Goal: Task Accomplishment & Management: Manage account settings

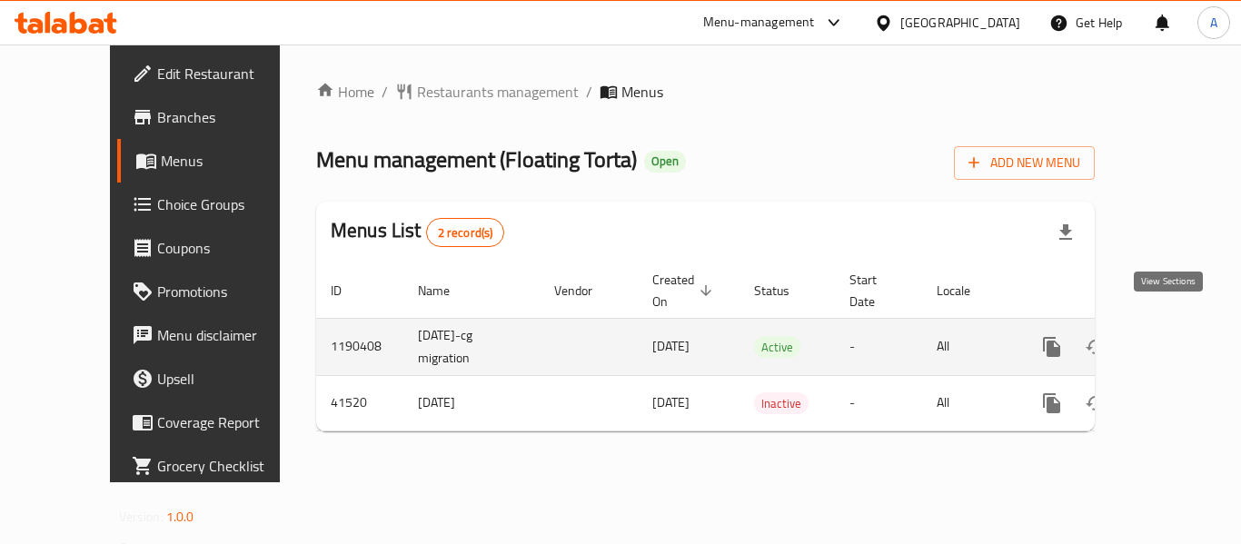
click at [1172, 336] on icon "enhanced table" at bounding box center [1183, 347] width 22 height 22
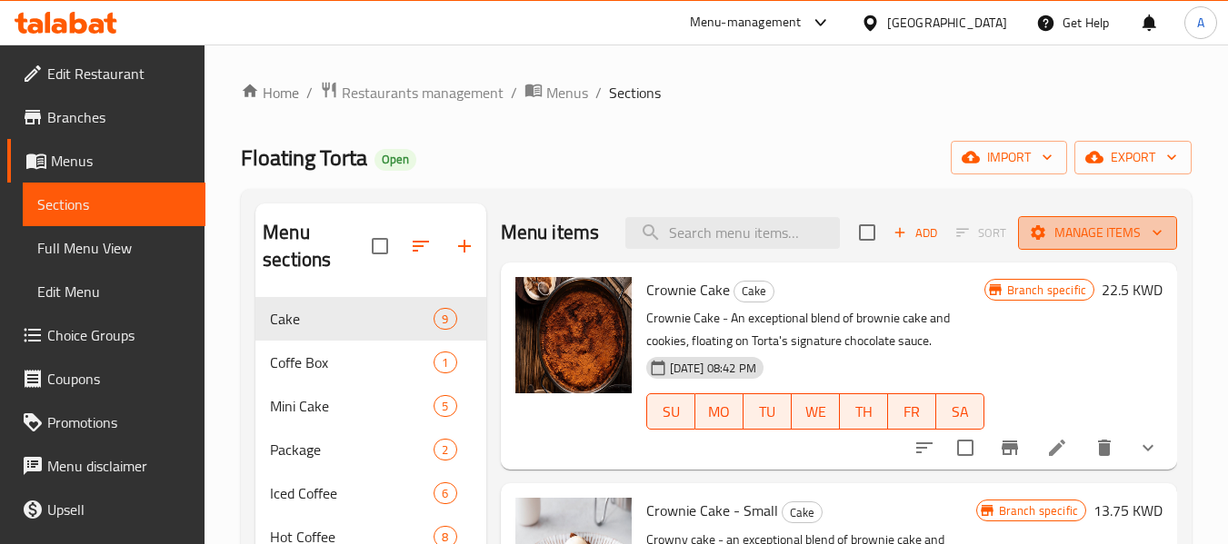
click at [1072, 244] on span "Manage items" at bounding box center [1097, 233] width 130 height 23
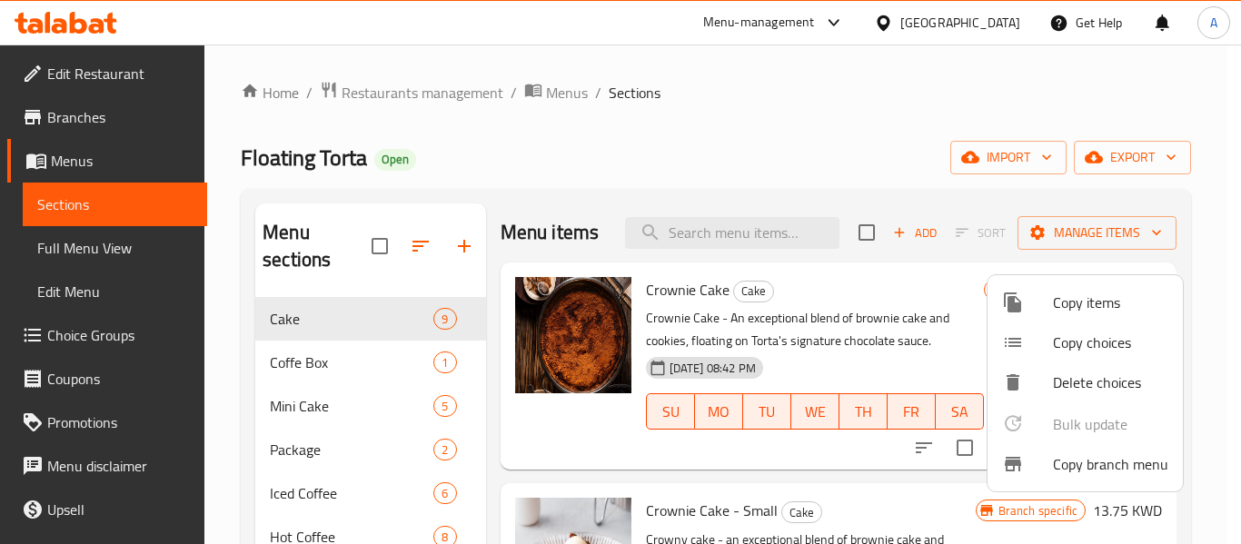
drag, startPoint x: 648, startPoint y: 103, endPoint x: 233, endPoint y: 12, distance: 425.2
click at [637, 103] on div at bounding box center [620, 272] width 1241 height 544
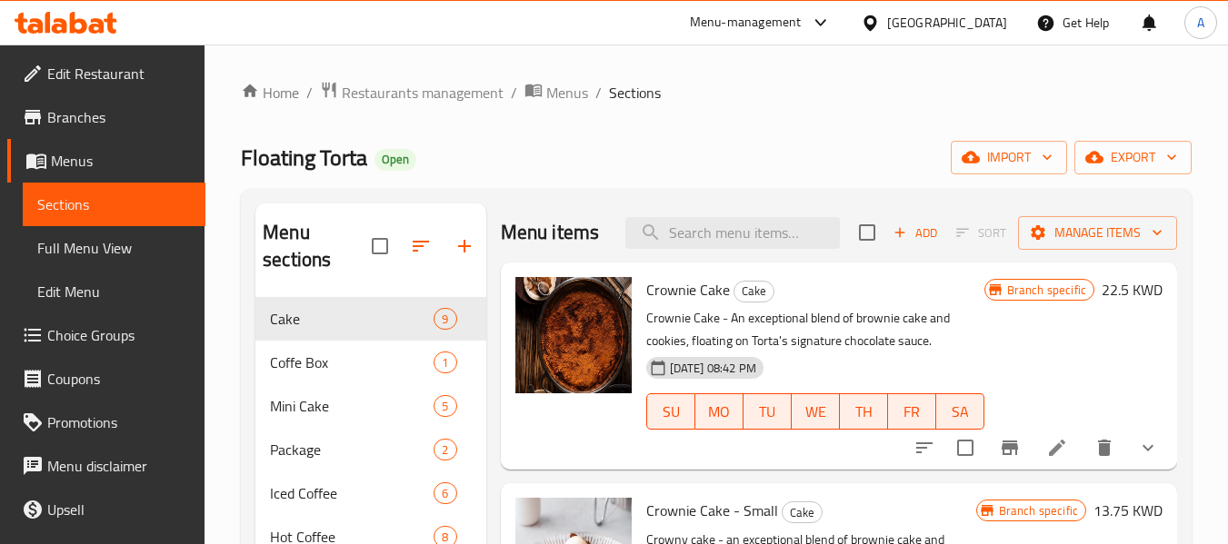
click at [653, 172] on div "Floating Torta Open import export" at bounding box center [716, 158] width 951 height 34
click at [1102, 244] on span "Manage items" at bounding box center [1097, 233] width 130 height 23
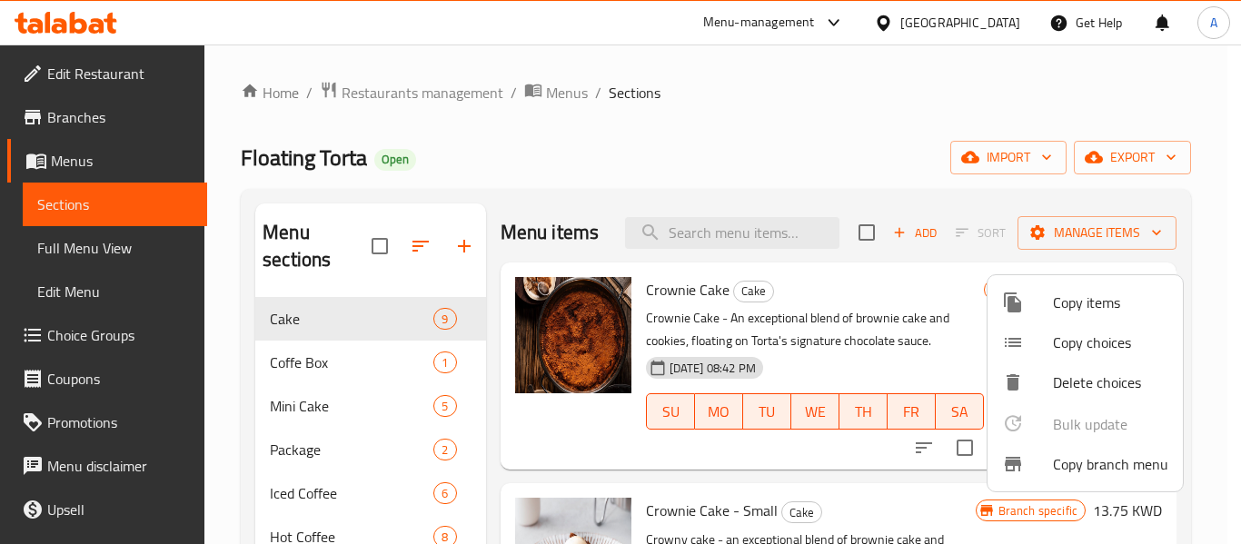
click at [1046, 446] on li "Copy branch menu" at bounding box center [1085, 464] width 195 height 40
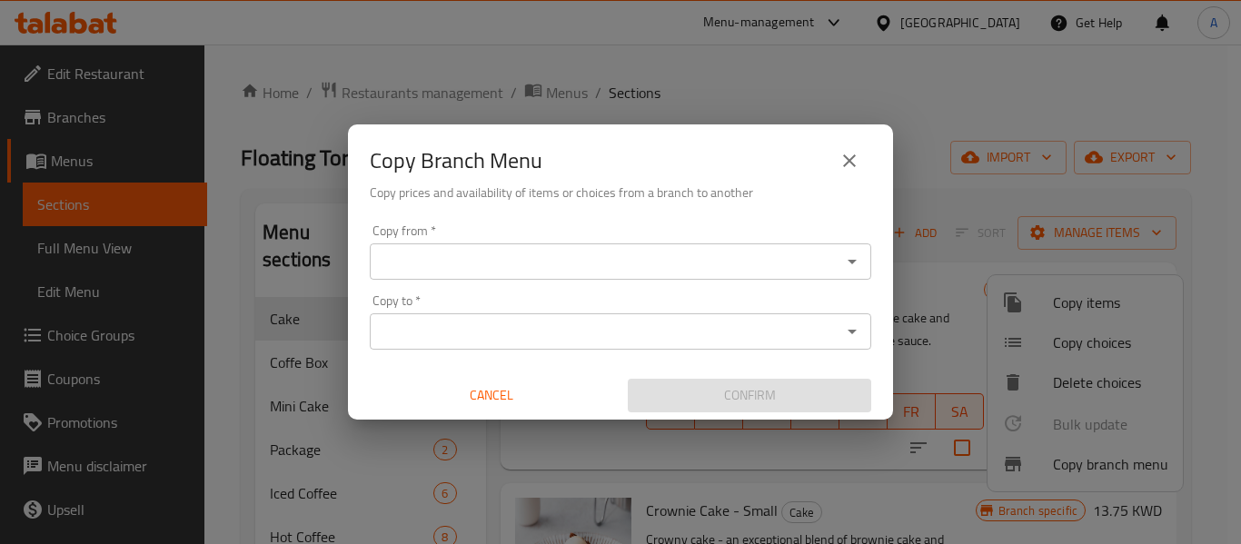
click at [858, 272] on icon "Open" at bounding box center [853, 262] width 22 height 22
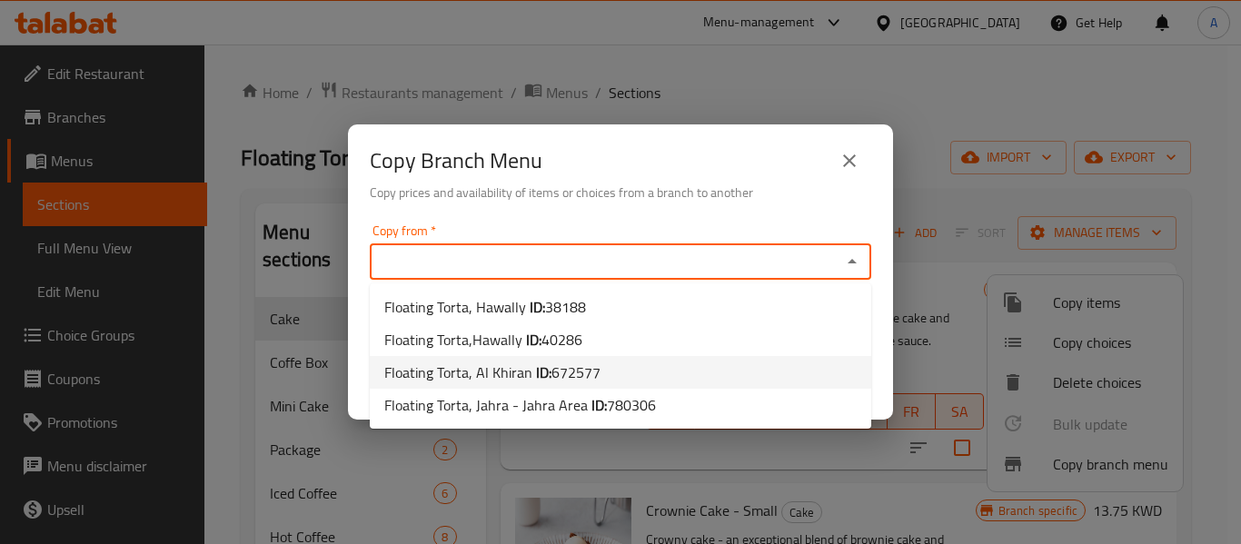
click at [689, 381] on li "Floating Torta, Al Khiran ID: 672577" at bounding box center [621, 372] width 502 height 33
type input "Floating Torta, Al Khiran"
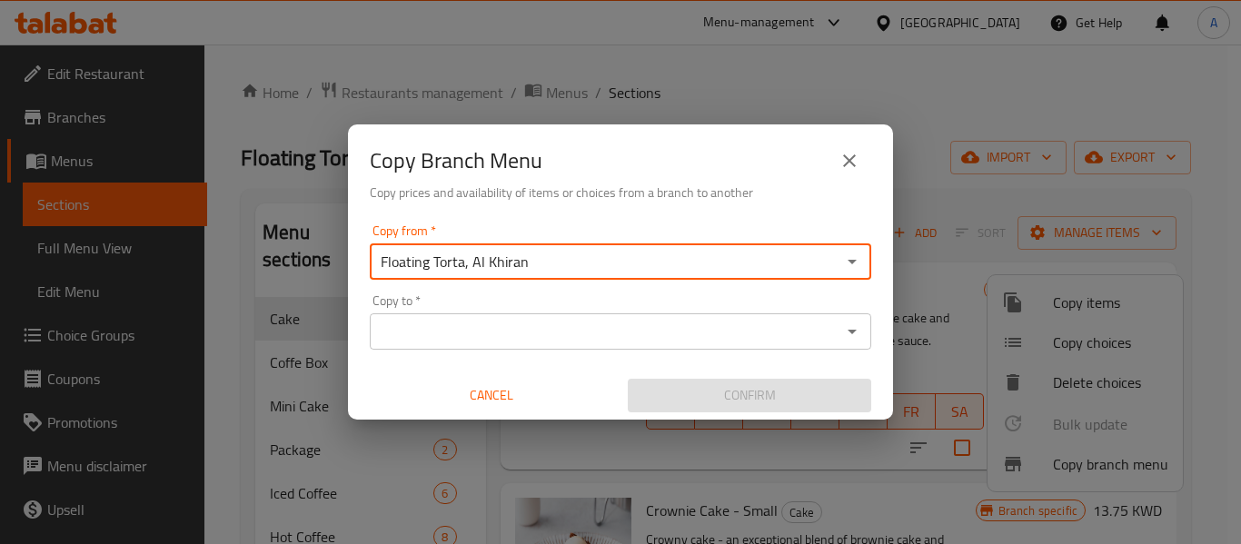
click at [853, 344] on div "Copy to *" at bounding box center [621, 332] width 502 height 36
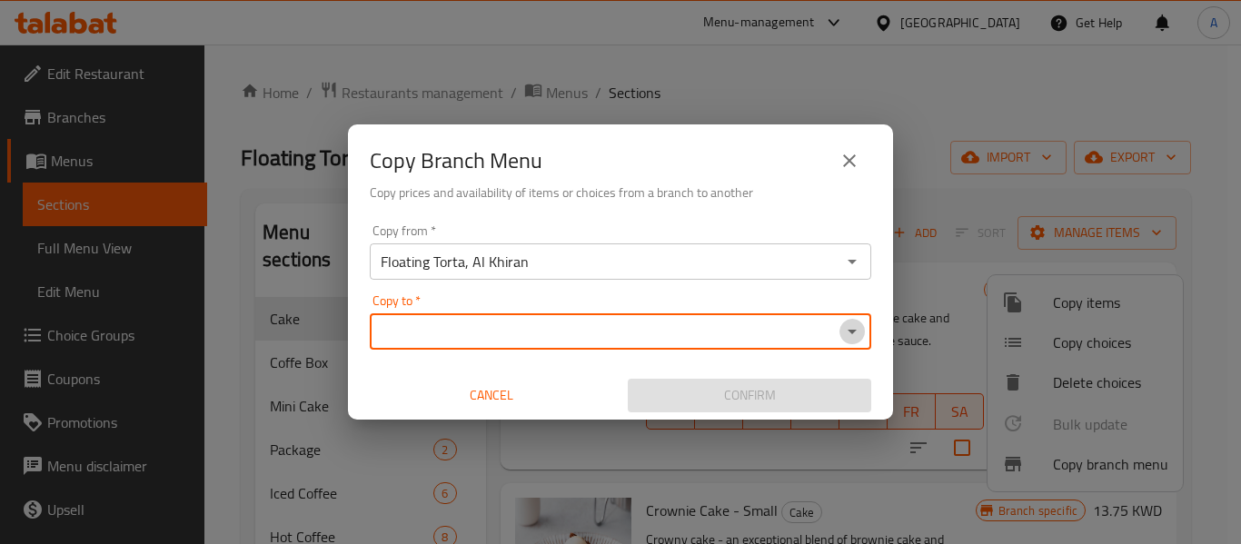
click at [852, 334] on icon "Open" at bounding box center [852, 332] width 9 height 5
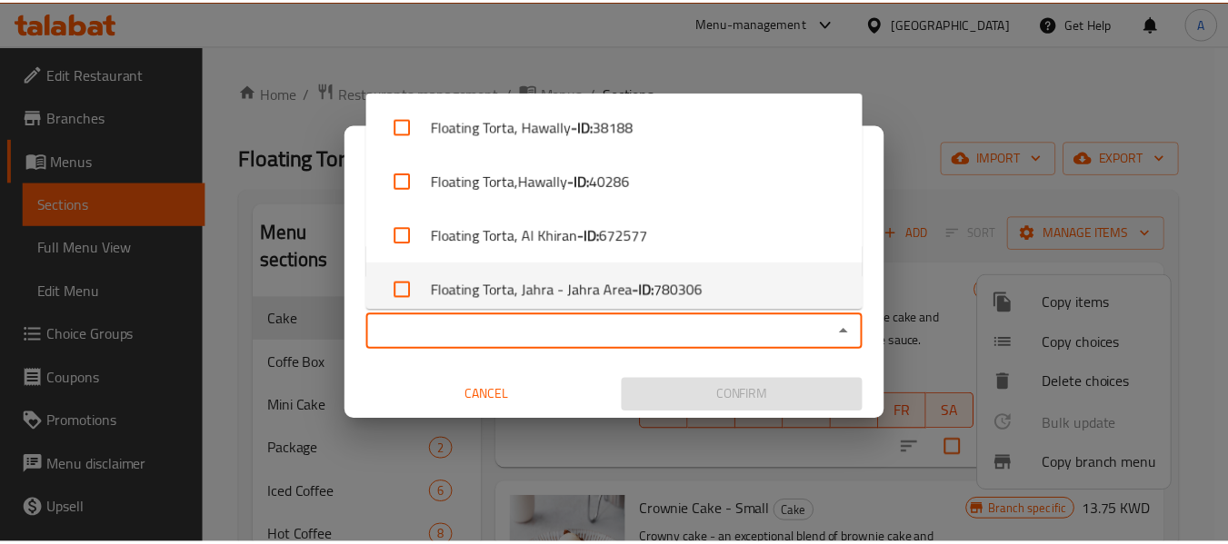
scroll to position [15, 0]
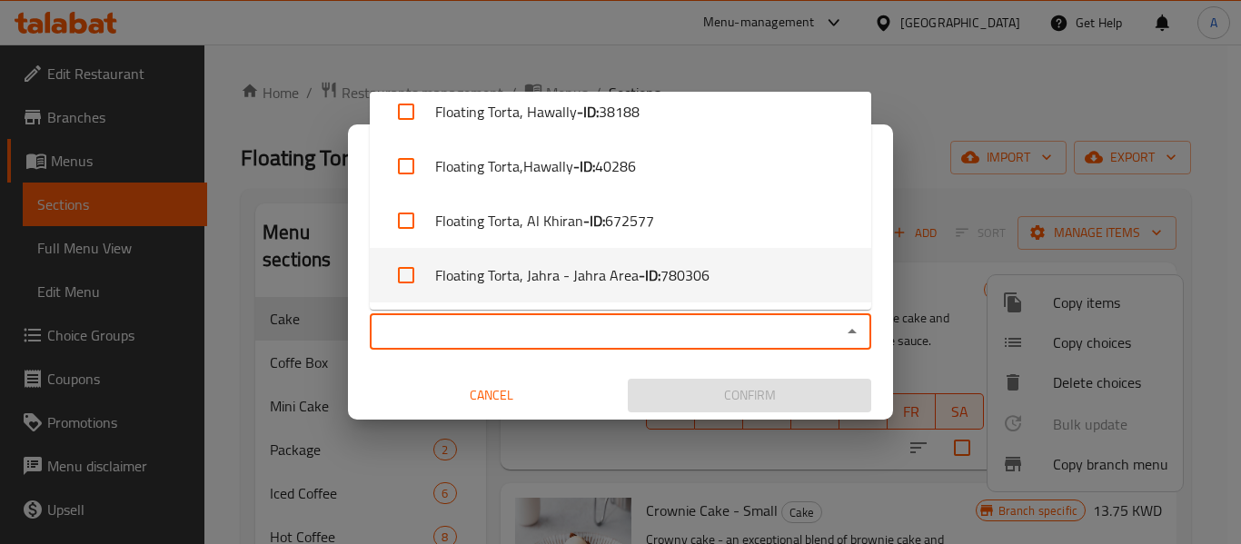
click at [769, 283] on li "Floating Torta, Jahra - Jahra Area - ID: 780306" at bounding box center [621, 275] width 502 height 55
checkbox input "true"
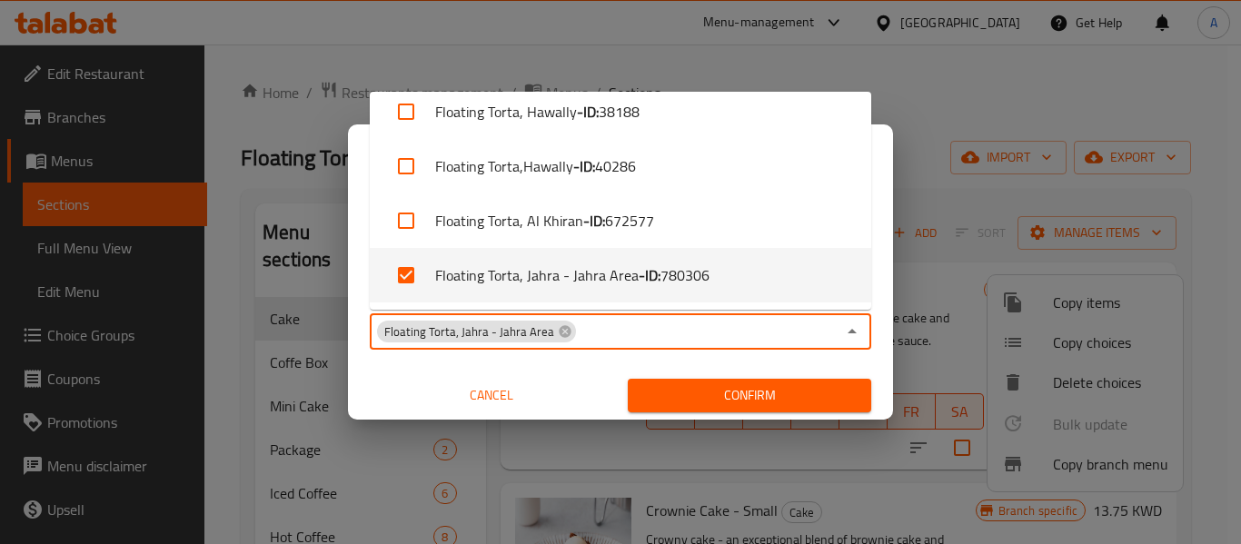
click at [845, 402] on span "Confirm" at bounding box center [750, 395] width 214 height 23
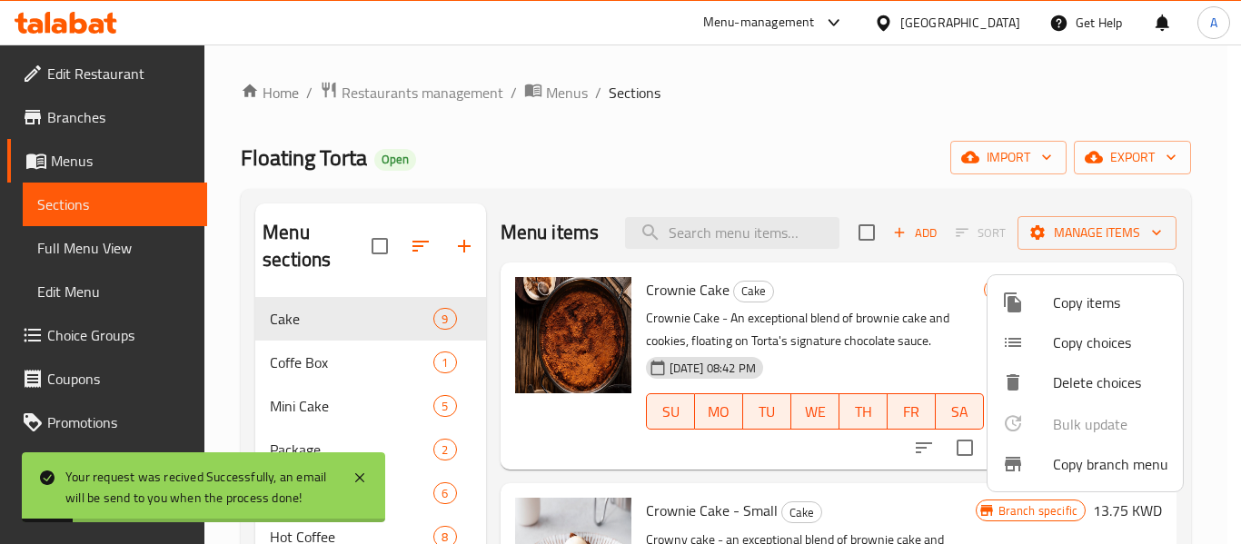
click at [755, 136] on div at bounding box center [620, 272] width 1241 height 544
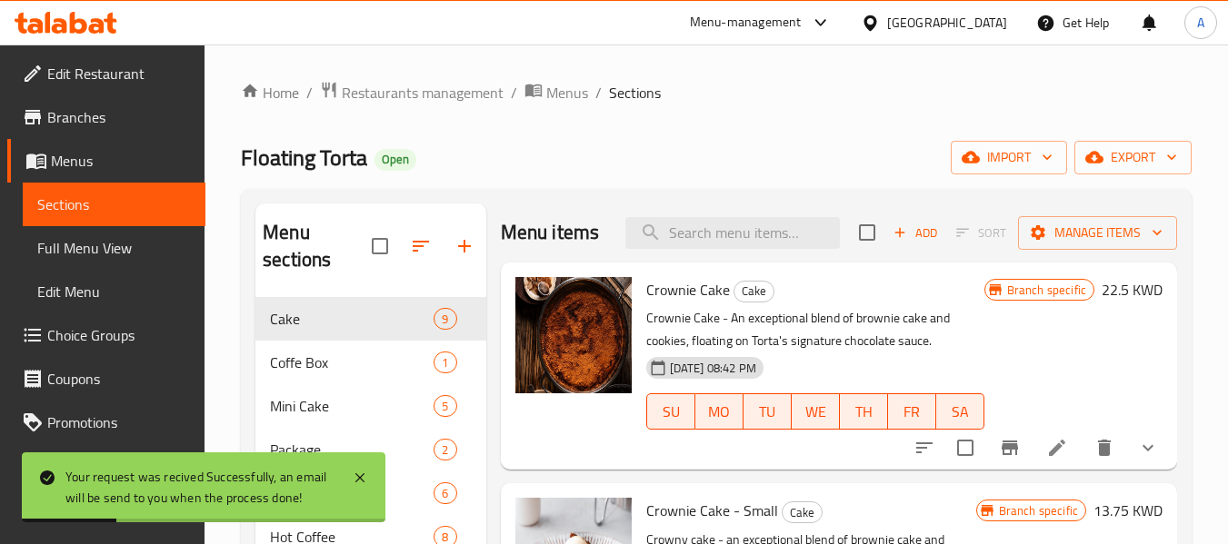
drag, startPoint x: 87, startPoint y: 245, endPoint x: 113, endPoint y: 234, distance: 28.1
click at [87, 245] on span "Full Menu View" at bounding box center [114, 248] width 154 height 22
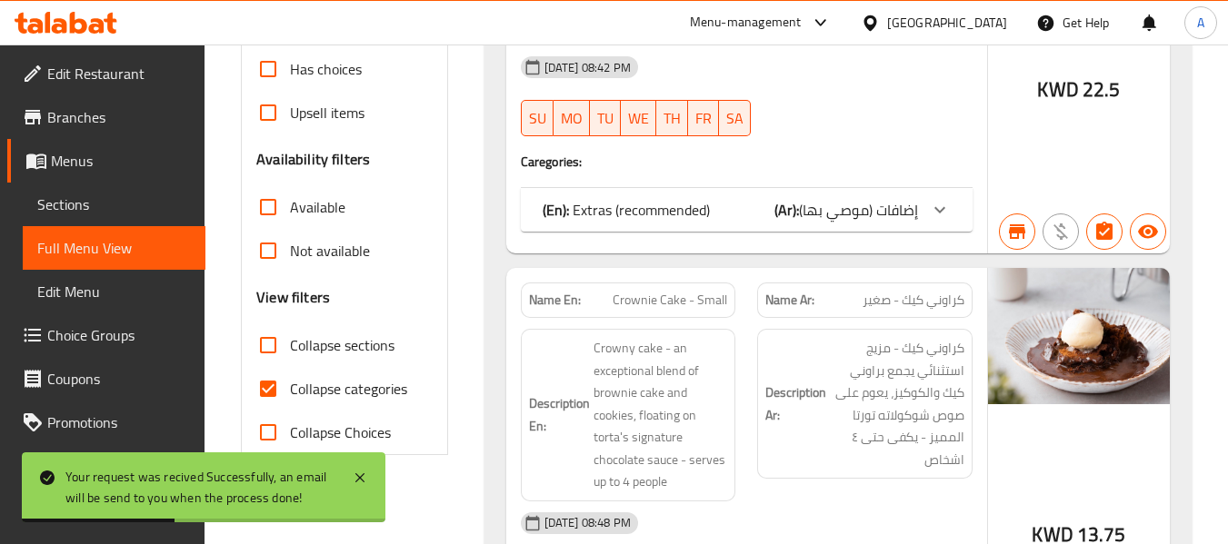
scroll to position [727, 0]
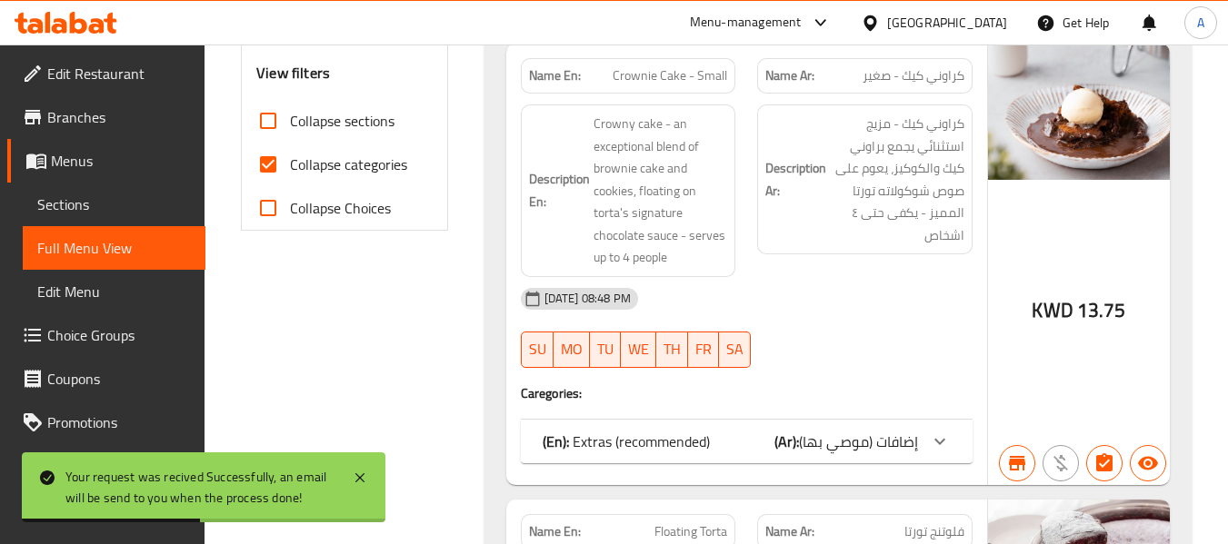
click at [344, 175] on span "Collapse categories" at bounding box center [348, 165] width 117 height 22
click at [290, 176] on input "Collapse categories" at bounding box center [268, 165] width 44 height 44
checkbox input "false"
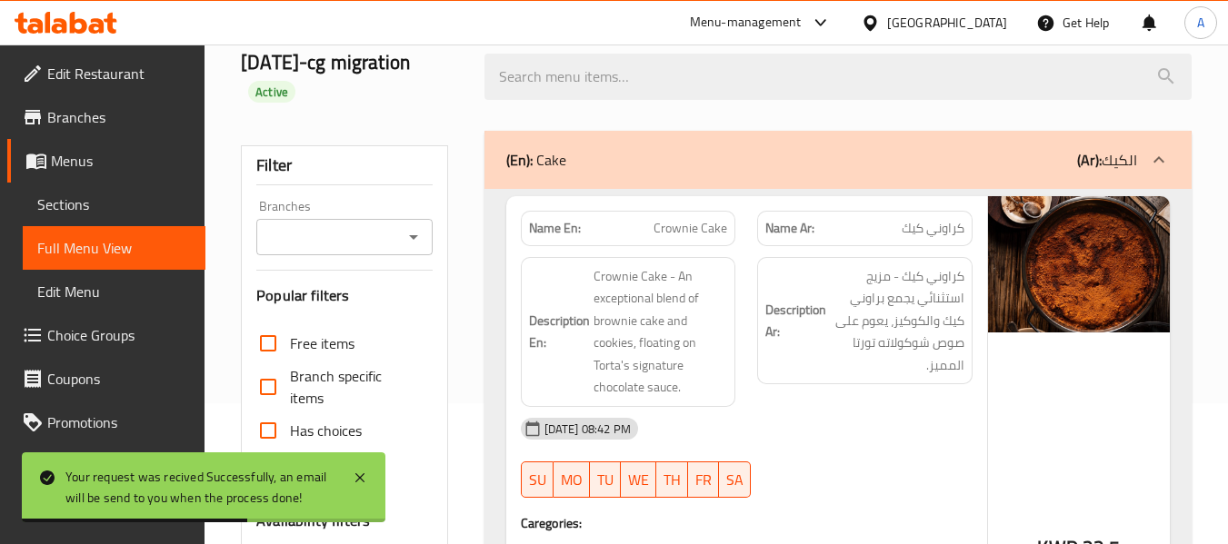
scroll to position [0, 0]
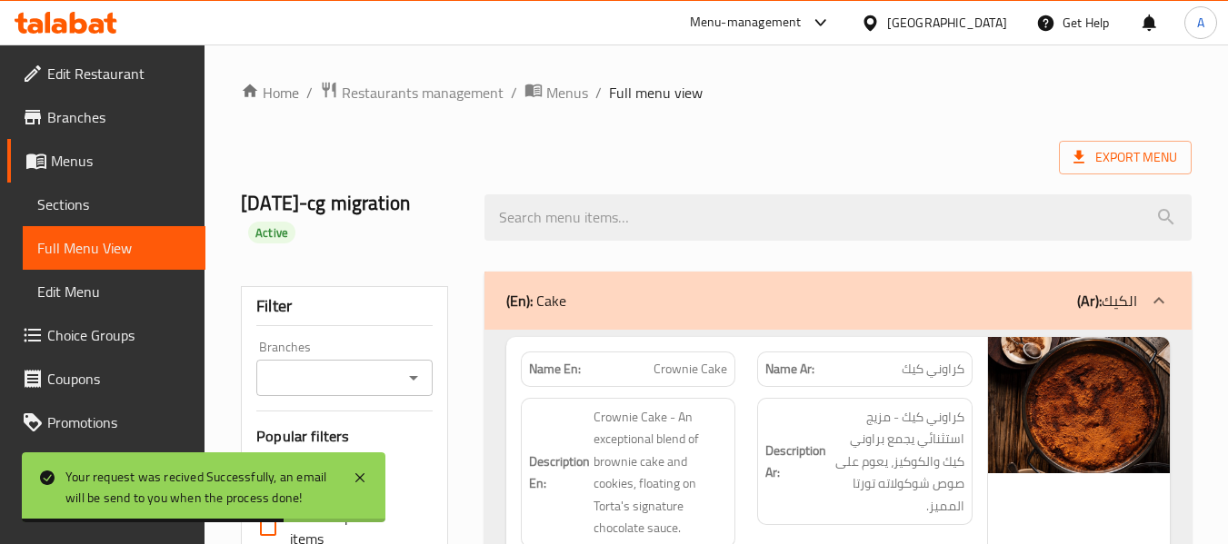
click at [1052, 158] on div "Export Menu" at bounding box center [716, 158] width 951 height 34
click at [1098, 158] on span "Export Menu" at bounding box center [1125, 157] width 104 height 23
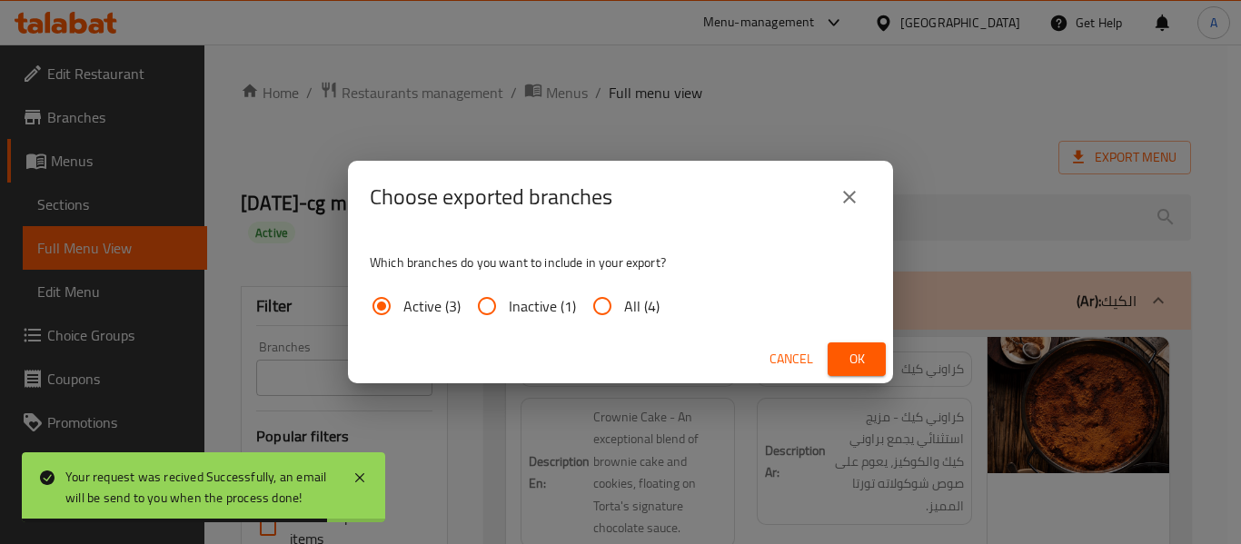
click at [619, 305] on input "All (4)" at bounding box center [603, 306] width 44 height 44
radio input "true"
click at [854, 362] on span "Ok" at bounding box center [856, 359] width 29 height 23
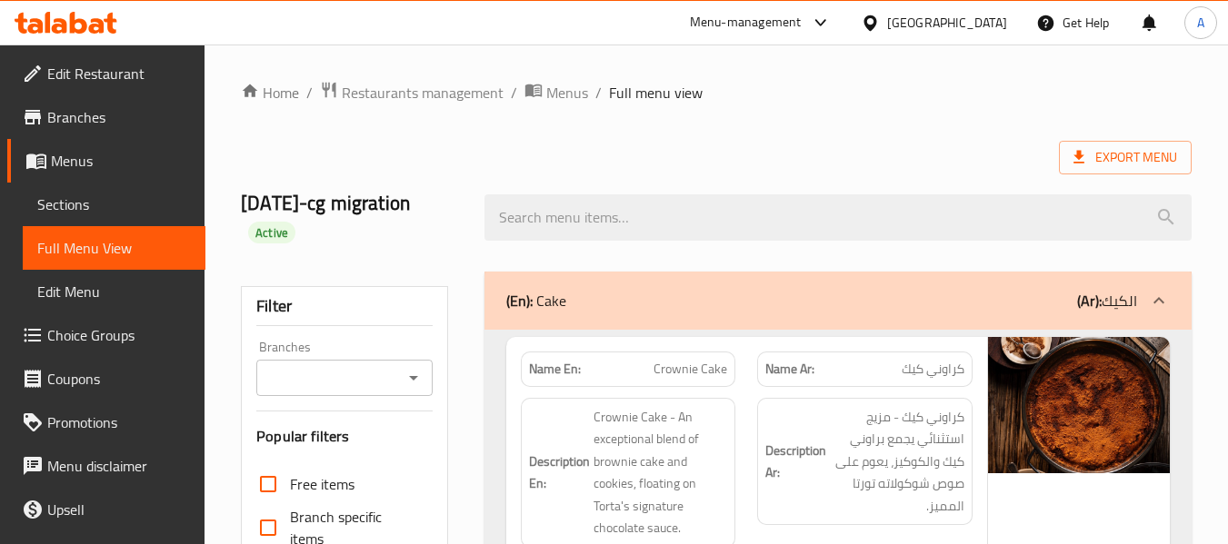
click at [711, 142] on div "Export Menu" at bounding box center [716, 158] width 951 height 34
